Goal: Navigation & Orientation: Find specific page/section

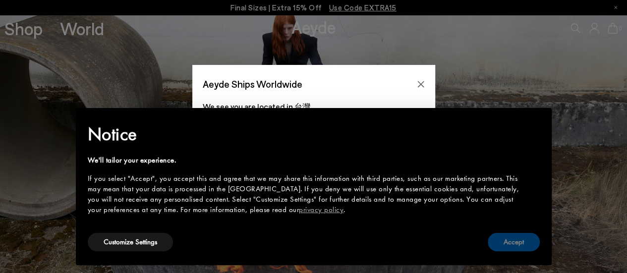
click at [511, 246] on button "Accept" at bounding box center [514, 242] width 52 height 18
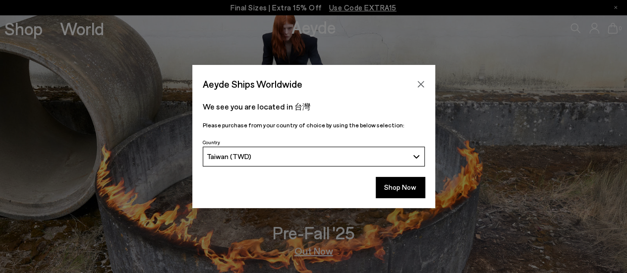
click at [420, 154] on button "Taiwan (TWD)" at bounding box center [314, 157] width 222 height 20
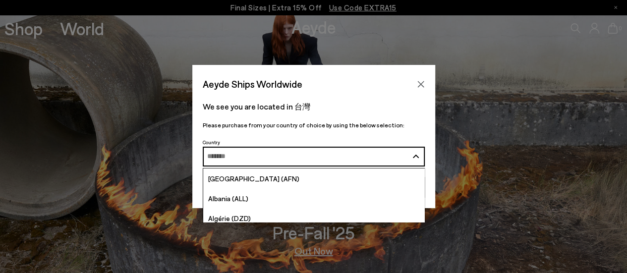
click at [420, 154] on button "Taiwan (TWD)" at bounding box center [314, 157] width 222 height 20
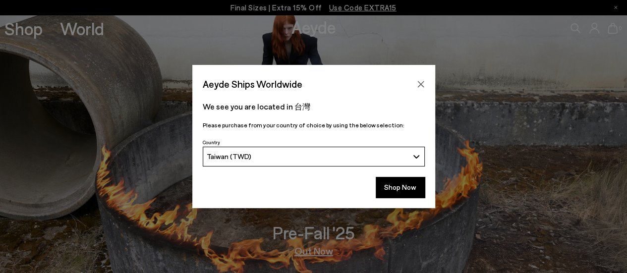
click at [416, 157] on button "Taiwan (TWD)" at bounding box center [314, 157] width 222 height 20
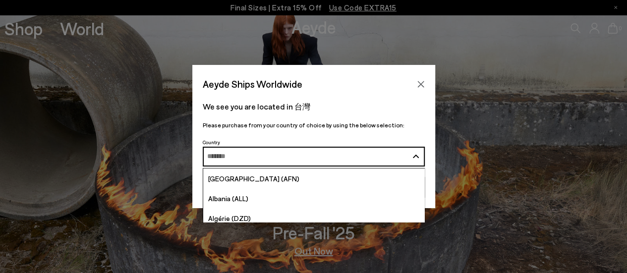
click at [416, 118] on div "We see you are located in 台灣 Please purchase from your country of choice by usi…" at bounding box center [313, 114] width 243 height 43
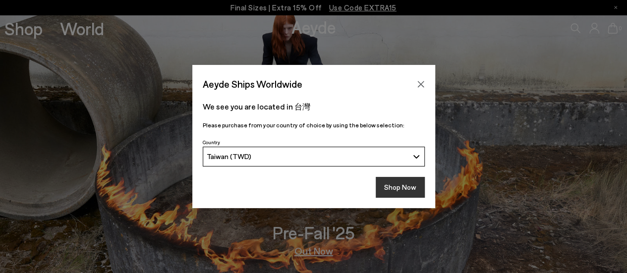
click at [386, 189] on button "Shop Now" at bounding box center [400, 187] width 49 height 21
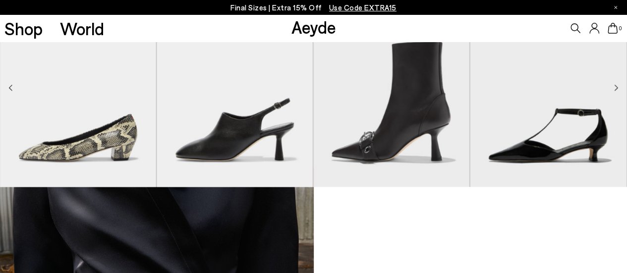
scroll to position [743, 0]
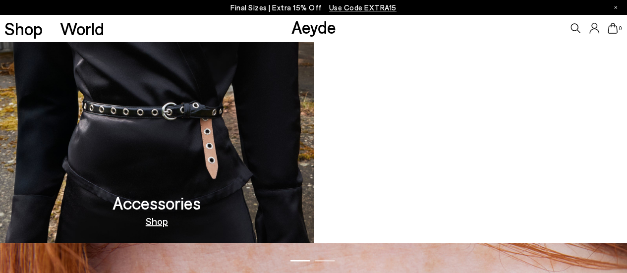
click at [476, 185] on video at bounding box center [471, 114] width 314 height 258
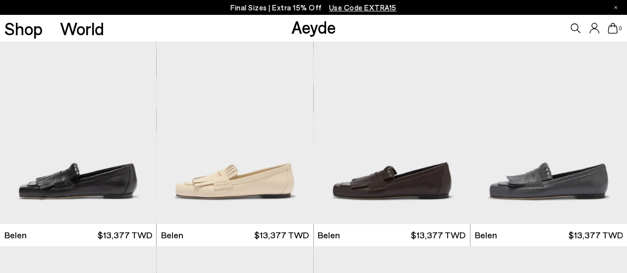
scroll to position [198, 0]
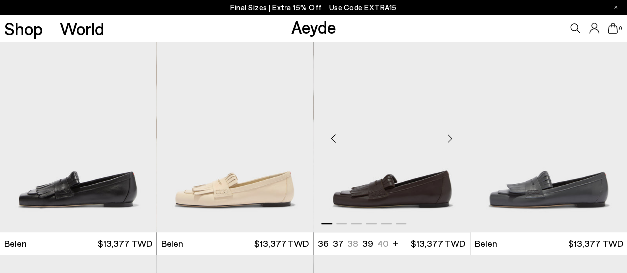
click at [446, 135] on div "Next slide" at bounding box center [450, 138] width 30 height 30
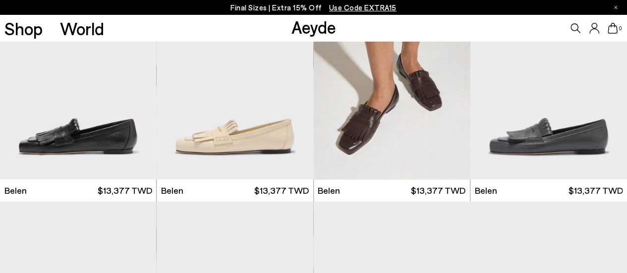
scroll to position [446, 0]
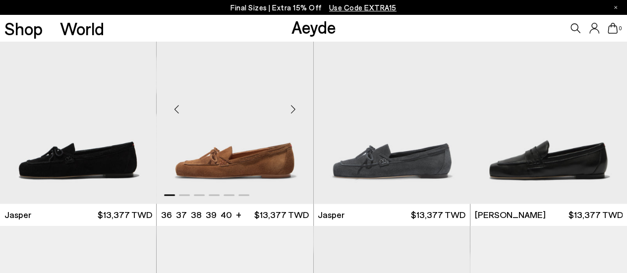
click at [295, 111] on div "Next slide" at bounding box center [293, 110] width 30 height 30
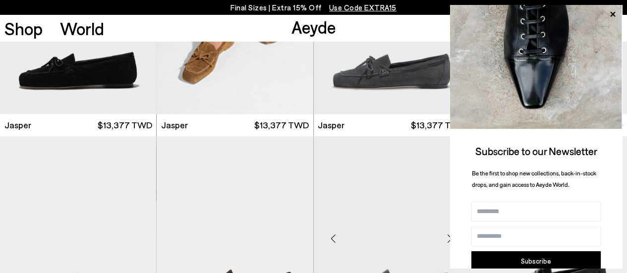
scroll to position [595, 0]
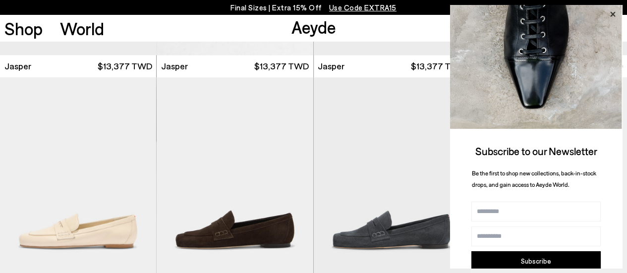
click at [613, 9] on icon at bounding box center [612, 14] width 13 height 13
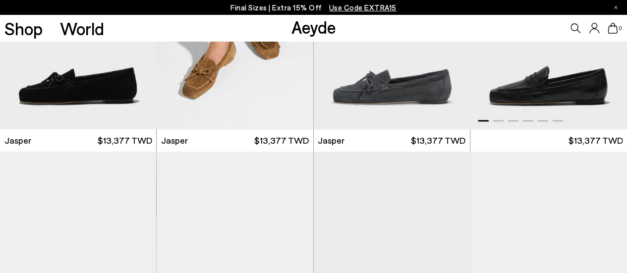
scroll to position [495, 0]
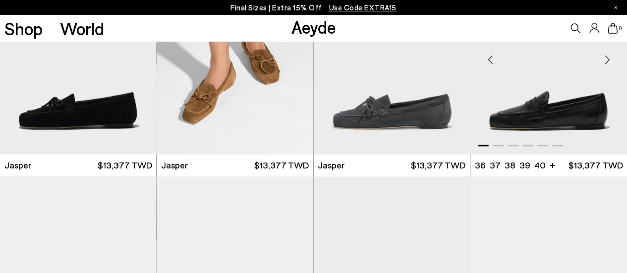
click at [604, 63] on div "Next slide" at bounding box center [607, 60] width 30 height 30
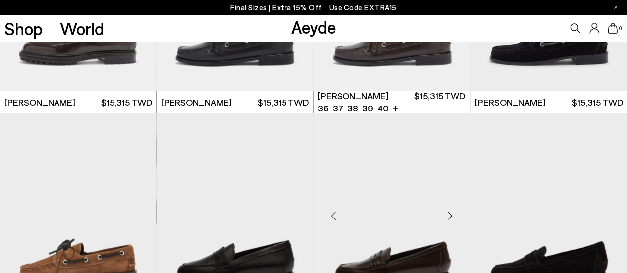
scroll to position [1140, 0]
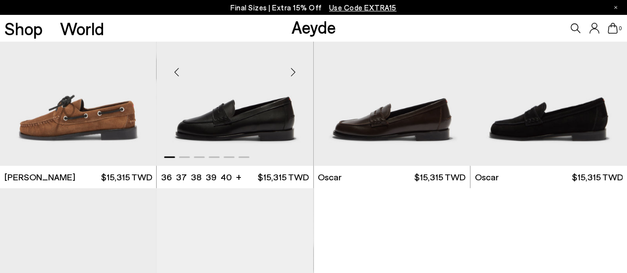
click at [294, 69] on div "Next slide" at bounding box center [293, 72] width 30 height 30
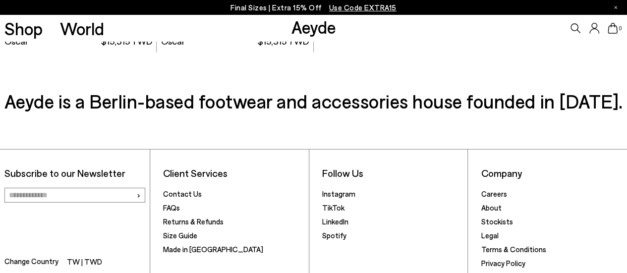
scroll to position [1556, 0]
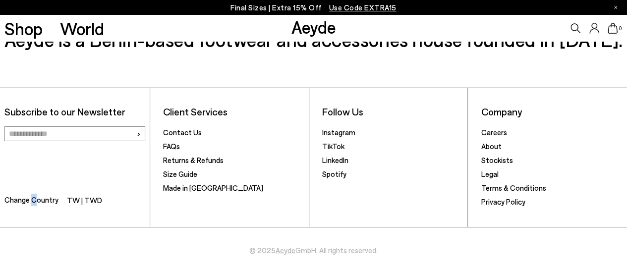
click at [34, 201] on span "Change Country" at bounding box center [31, 201] width 54 height 14
click at [185, 221] on div "Client Services Contact Us FAQs Returns & Refunds Size Guide Made in Italy" at bounding box center [234, 157] width 150 height 139
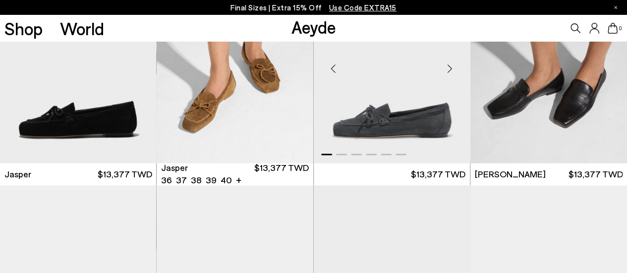
scroll to position [495, 0]
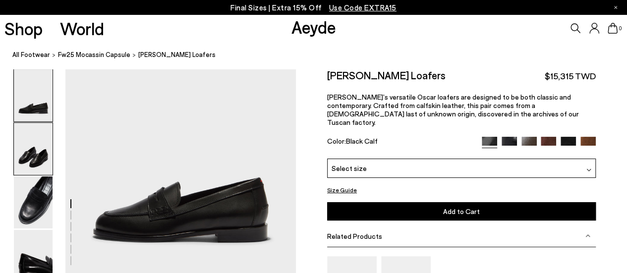
click at [25, 155] on img at bounding box center [33, 149] width 39 height 52
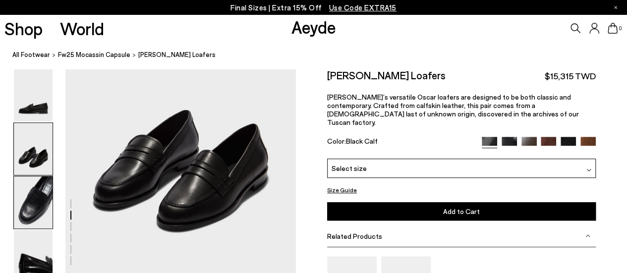
click at [43, 195] on img at bounding box center [33, 202] width 39 height 52
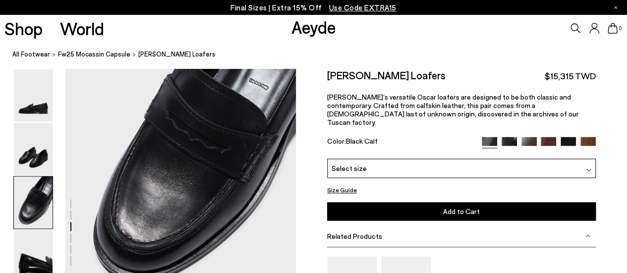
scroll to position [607, 0]
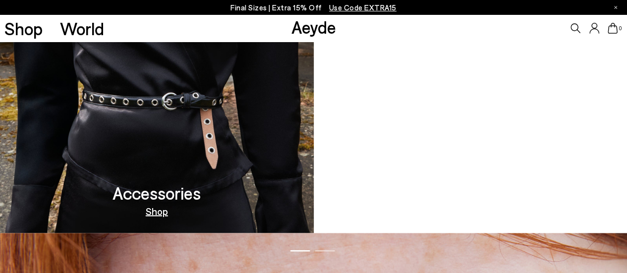
scroll to position [752, 0]
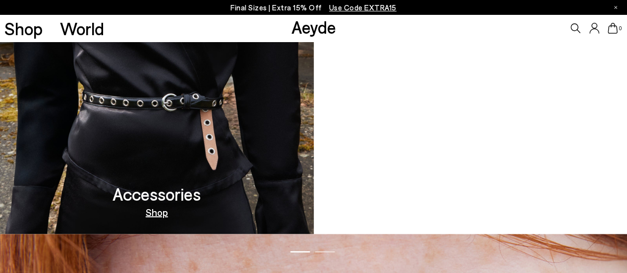
click at [491, 129] on video at bounding box center [471, 105] width 314 height 258
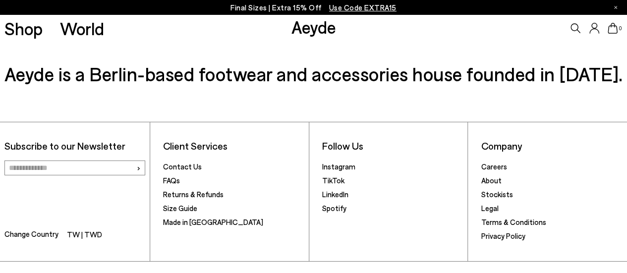
scroll to position [1556, 0]
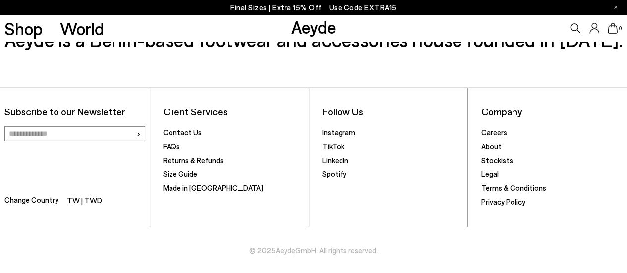
click at [83, 201] on li "TW | TWD" at bounding box center [84, 201] width 35 height 14
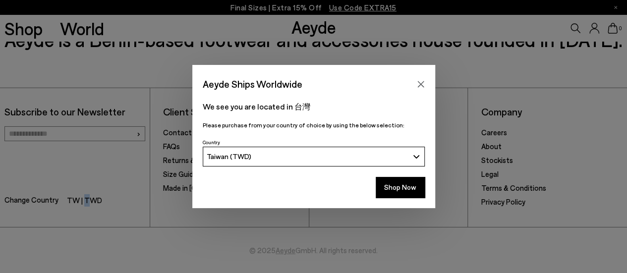
click at [313, 154] on div "Taiwan (TWD)" at bounding box center [308, 156] width 202 height 8
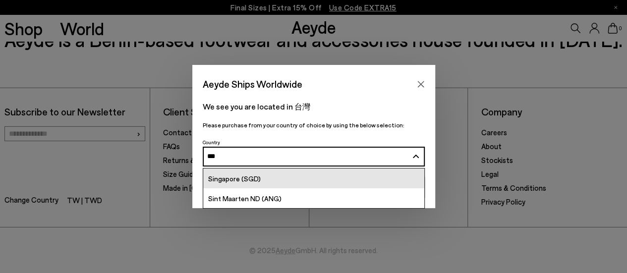
type input "***"
click at [304, 180] on link "Singapore (SGD)" at bounding box center [313, 178] width 221 height 20
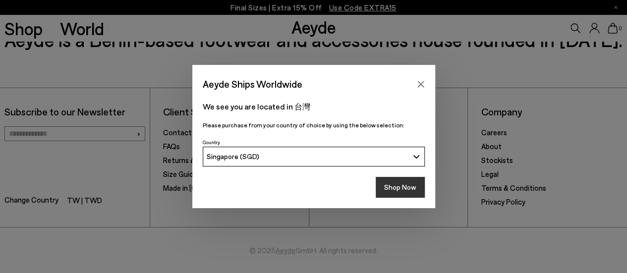
click at [378, 189] on button "Shop Now" at bounding box center [400, 187] width 49 height 21
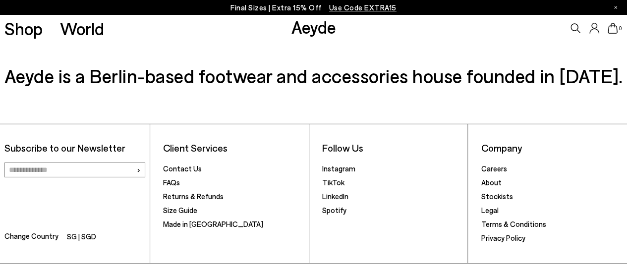
scroll to position [1556, 0]
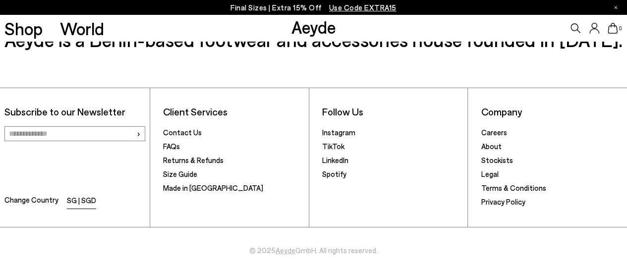
click at [86, 203] on li "SG | SGD" at bounding box center [81, 201] width 29 height 14
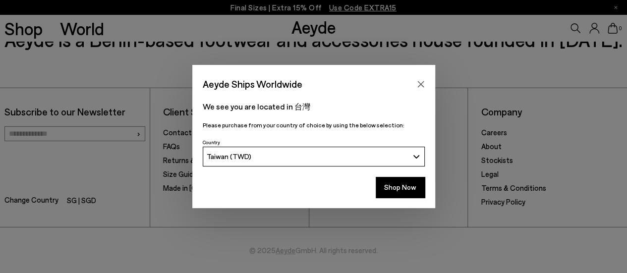
click at [428, 85] on div "Aeyde Ships Worldwide" at bounding box center [313, 79] width 243 height 28
click at [428, 83] on div "Aeyde Ships Worldwide" at bounding box center [313, 79] width 243 height 28
click at [424, 82] on icon "Close" at bounding box center [421, 84] width 8 height 8
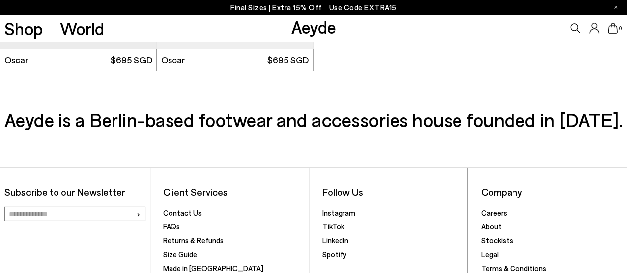
scroll to position [1259, 0]
